Goal: Transaction & Acquisition: Purchase product/service

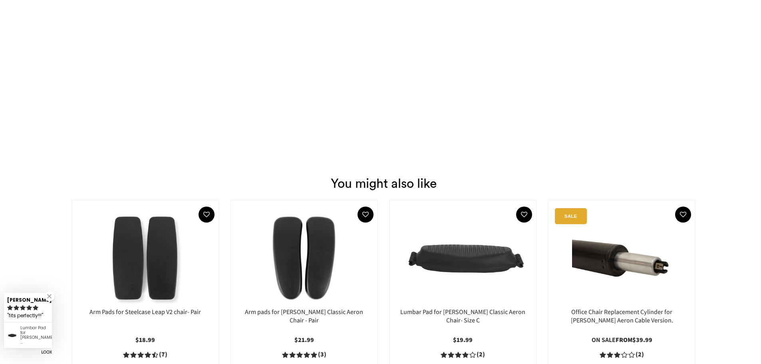
scroll to position [1039, 0]
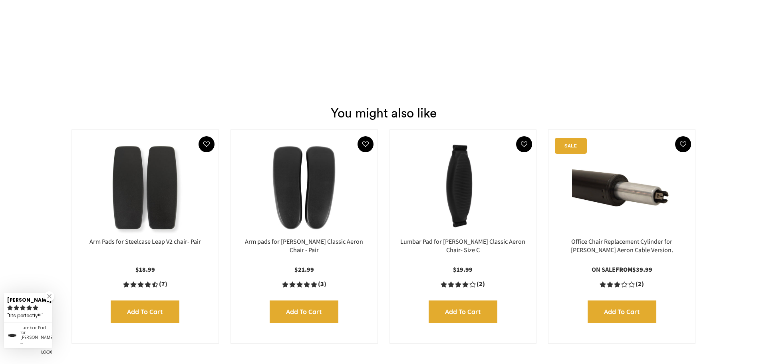
click at [485, 180] on img at bounding box center [463, 188] width 131 height 100
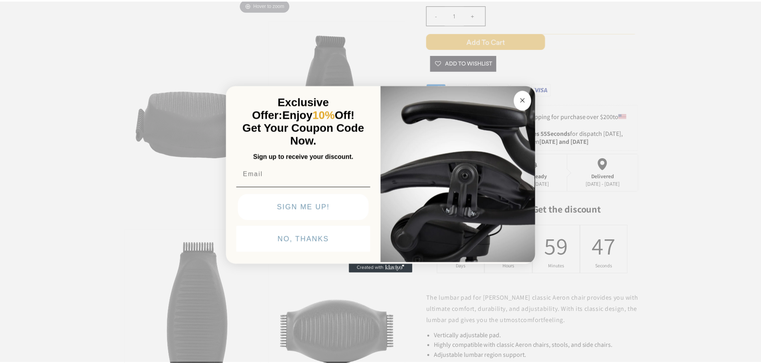
scroll to position [240, 0]
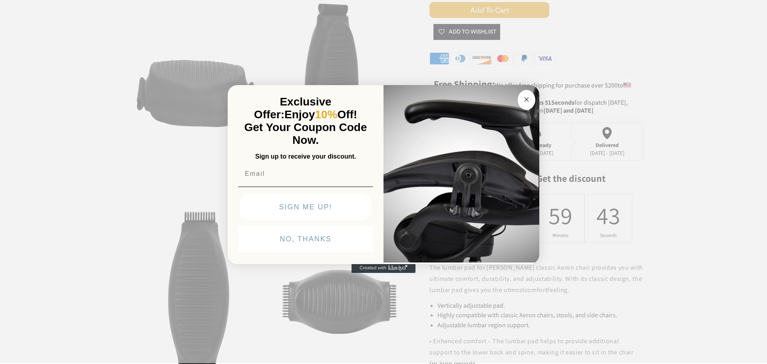
click at [529, 97] on circle "Close dialog" at bounding box center [526, 99] width 9 height 9
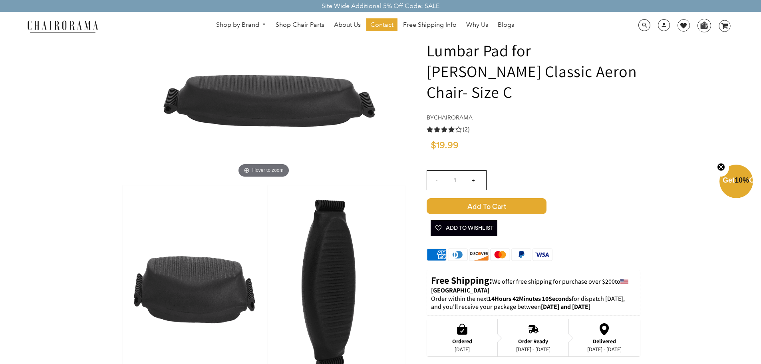
scroll to position [0, 0]
